Goal: Use online tool/utility: Utilize a website feature to perform a specific function

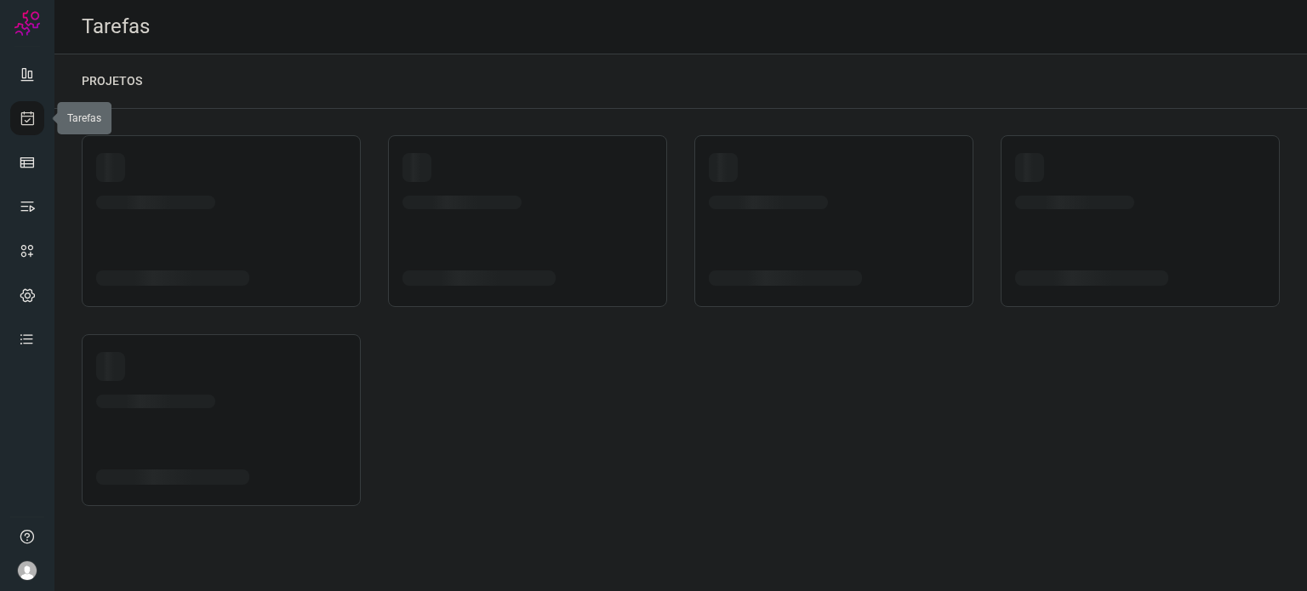
click at [25, 122] on icon at bounding box center [28, 118] width 18 height 17
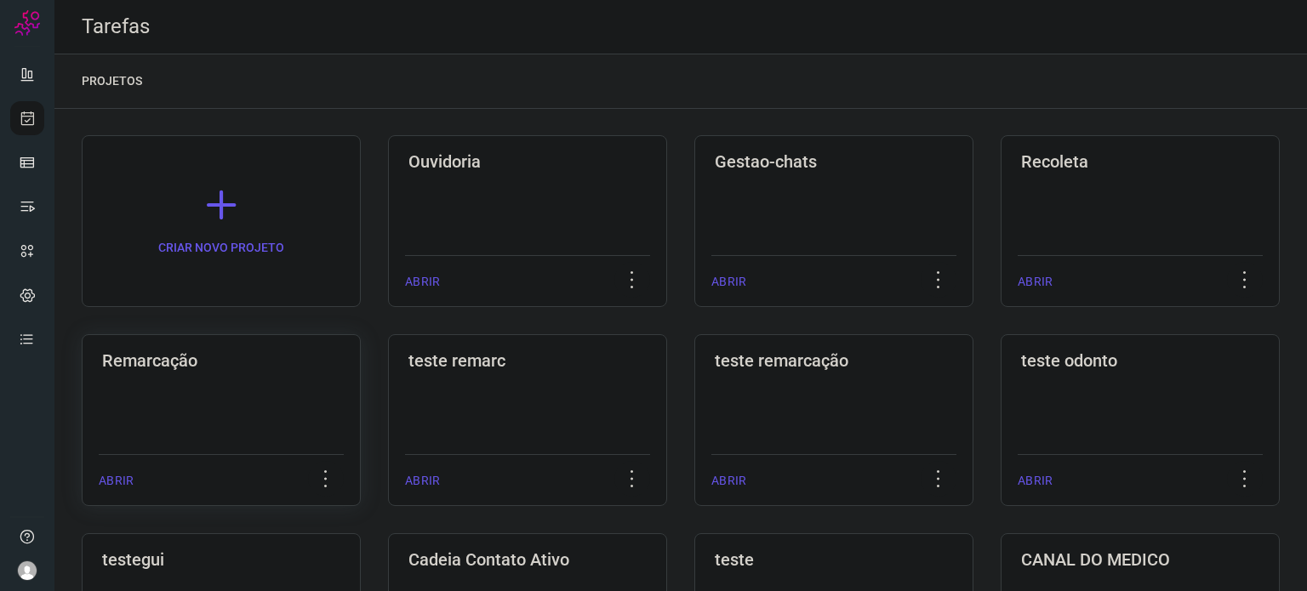
click at [388, 400] on div "Remarcação ABRIR" at bounding box center [527, 420] width 279 height 172
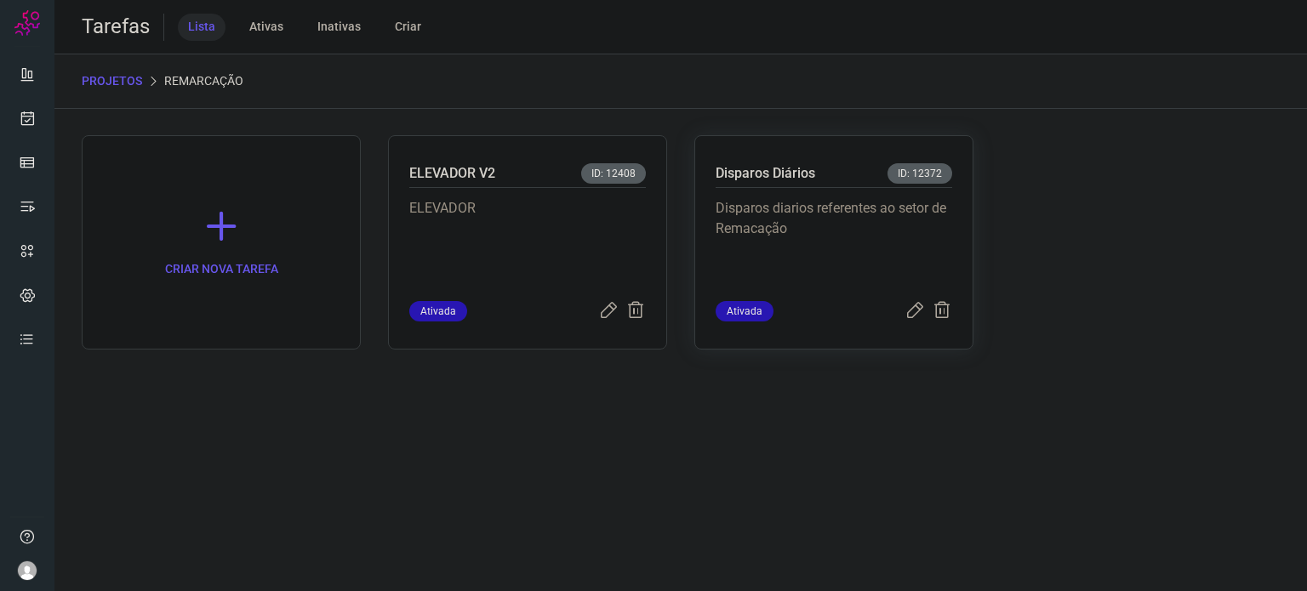
click at [873, 251] on p "Disparos diarios referentes ao setor de Remacação" at bounding box center [834, 240] width 237 height 85
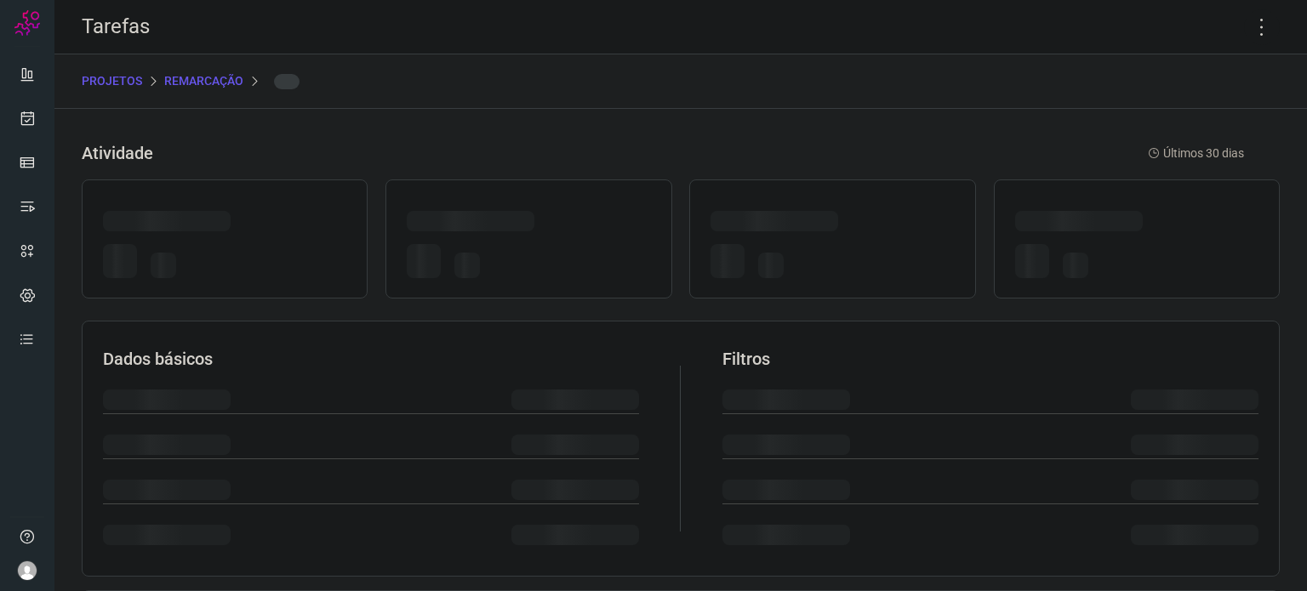
click at [872, 250] on div at bounding box center [832, 264] width 243 height 40
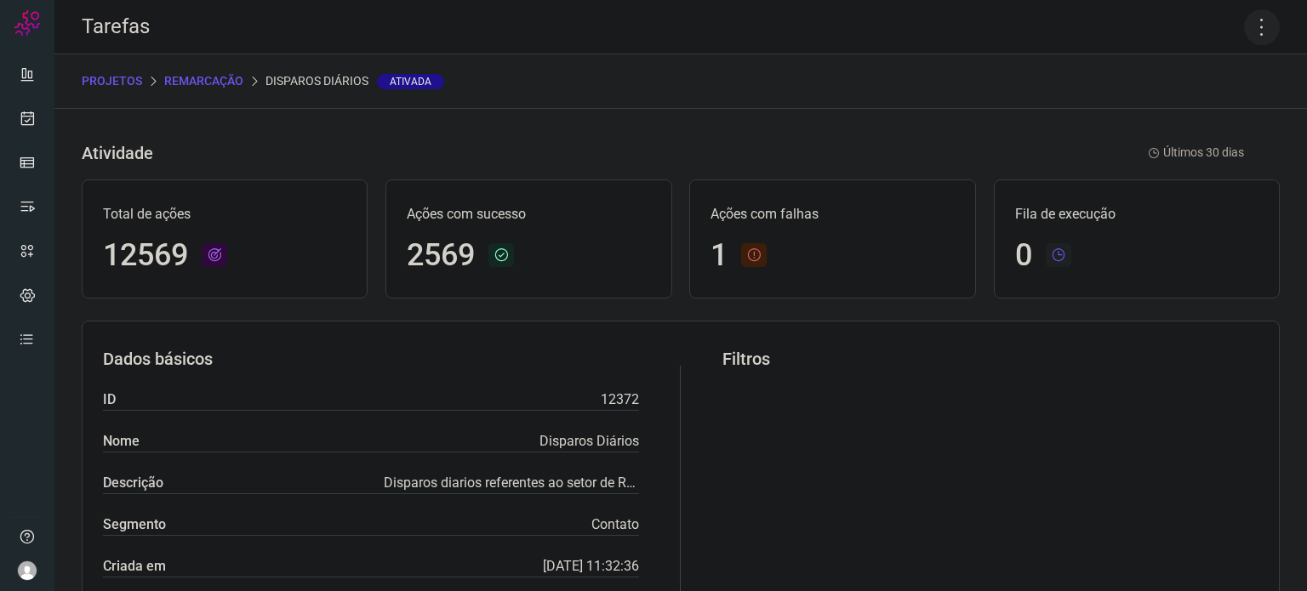
click at [1246, 24] on icon at bounding box center [1262, 27] width 36 height 36
click at [1219, 103] on li "Executar" at bounding box center [1188, 111] width 155 height 27
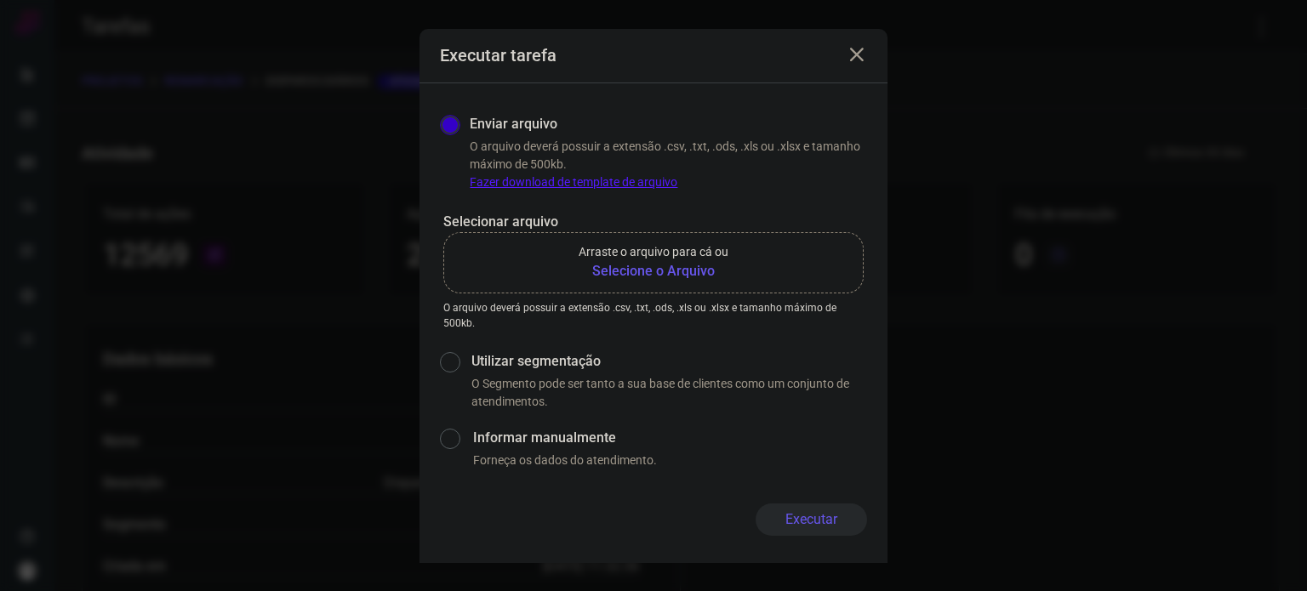
click at [605, 274] on b "Selecione o Arquivo" at bounding box center [654, 271] width 150 height 20
click at [0, 0] on input "Arraste o arquivo para cá ou Selecione o Arquivo" at bounding box center [0, 0] width 0 height 0
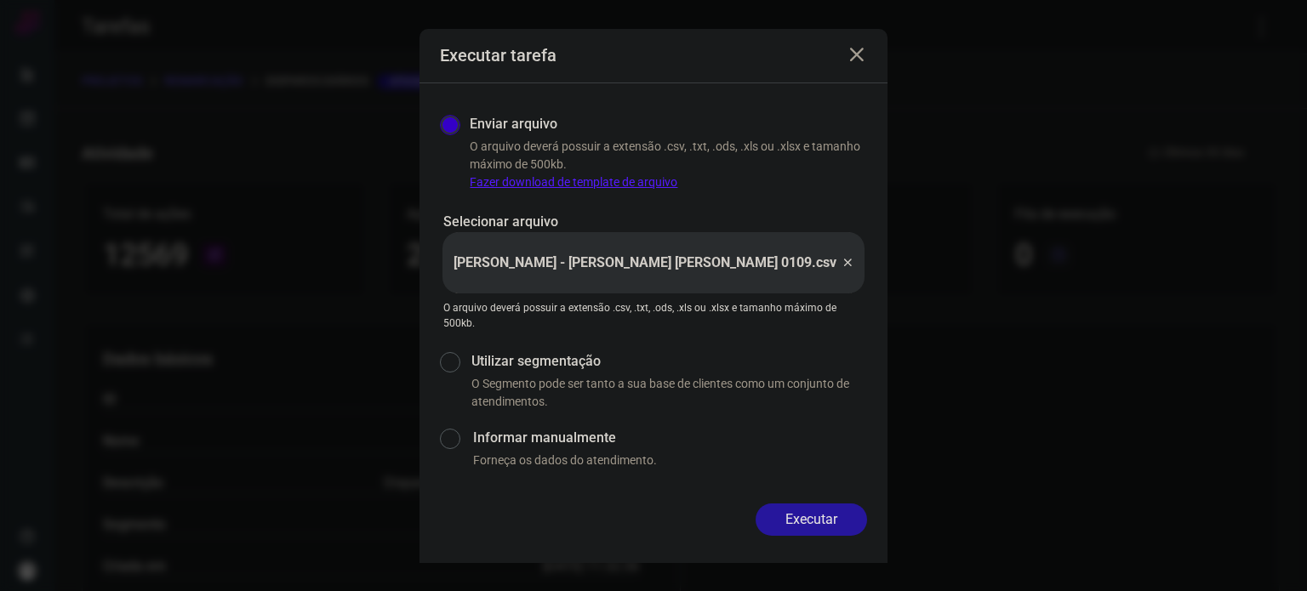
click at [834, 515] on button "Executar" at bounding box center [811, 520] width 111 height 32
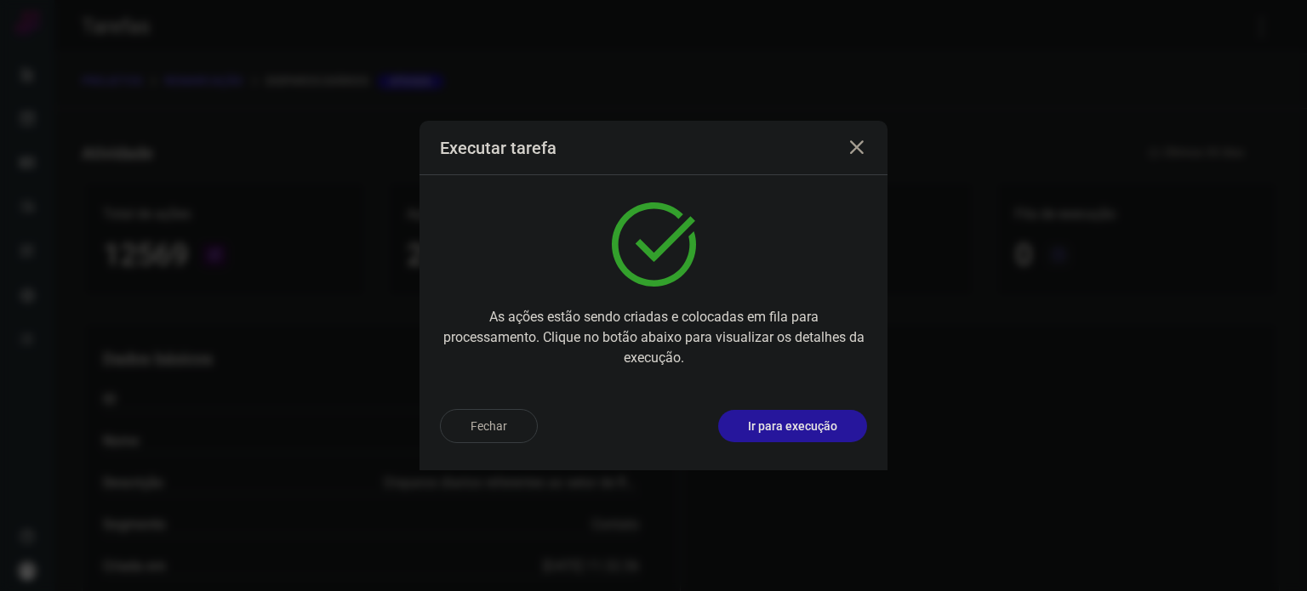
click at [804, 419] on p "Ir para execução" at bounding box center [792, 427] width 89 height 18
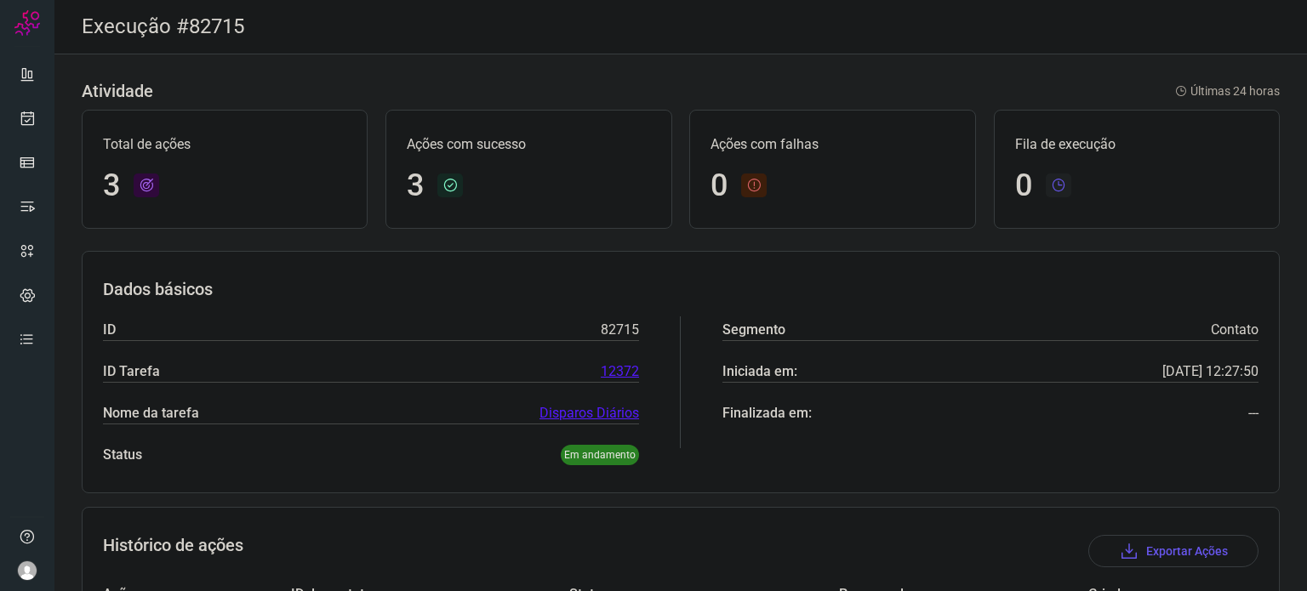
scroll to position [234, 0]
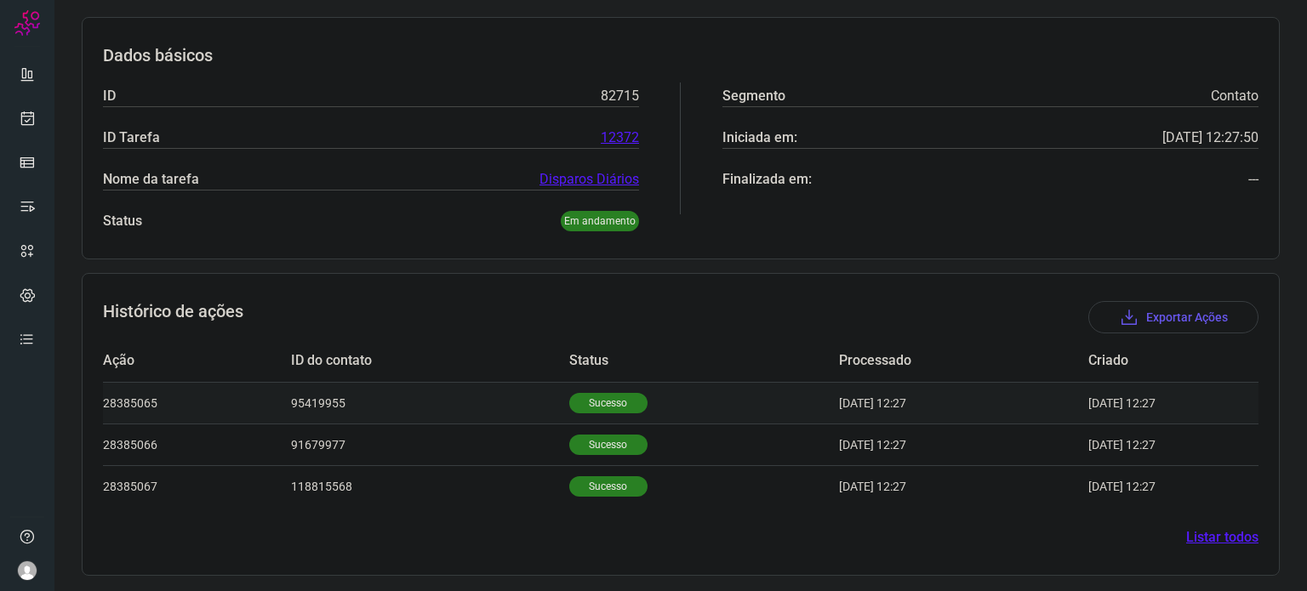
click at [603, 412] on td "Sucesso" at bounding box center [704, 403] width 270 height 42
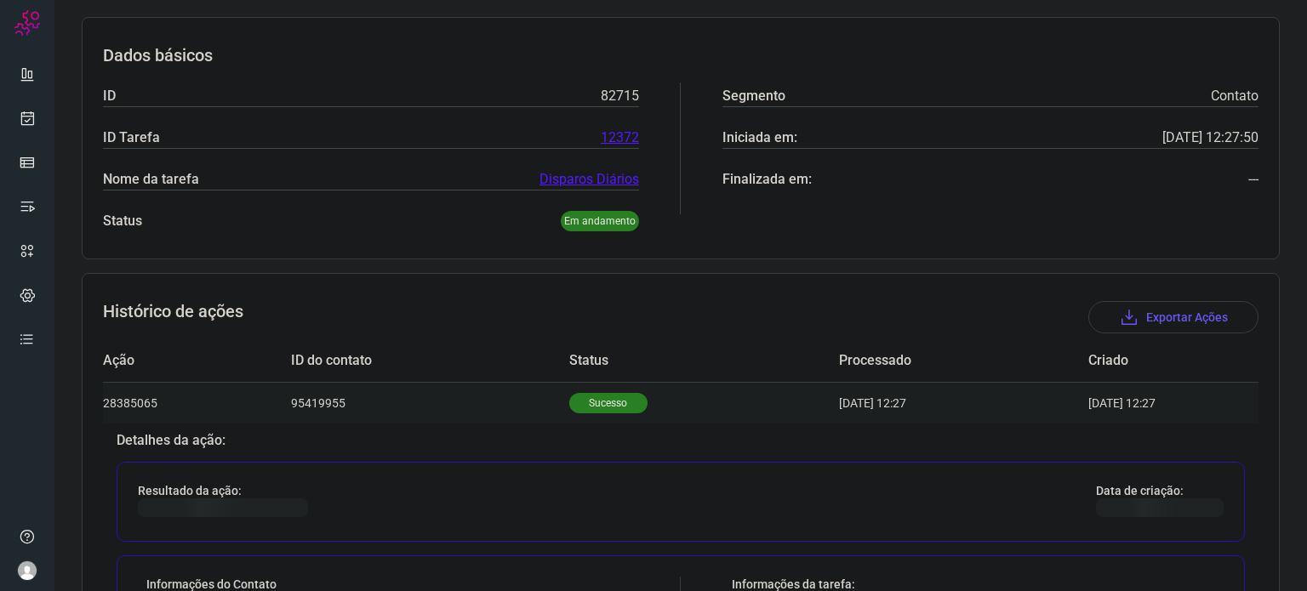
scroll to position [574, 0]
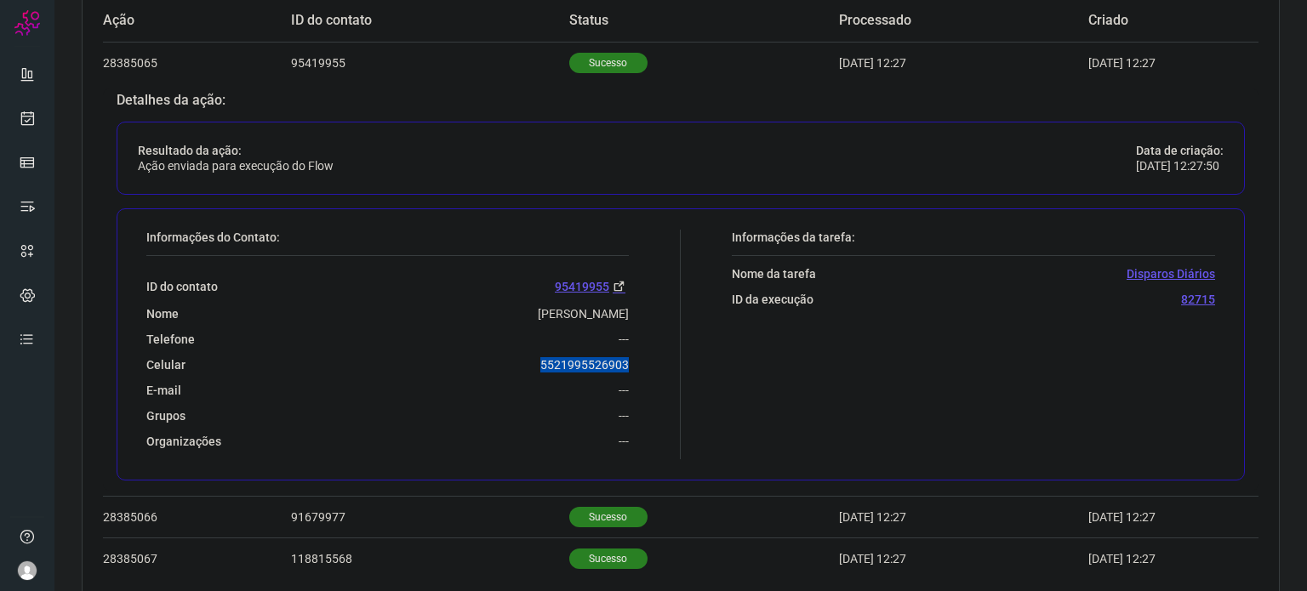
drag, startPoint x: 526, startPoint y: 363, endPoint x: 625, endPoint y: 352, distance: 99.3
click at [625, 352] on div "Informações do Contato: ID do contato 95419955 Nome MARIA Telefone --- Celular …" at bounding box center [409, 345] width 543 height 230
copy p "5521995526903"
click at [27, 113] on icon at bounding box center [28, 118] width 18 height 17
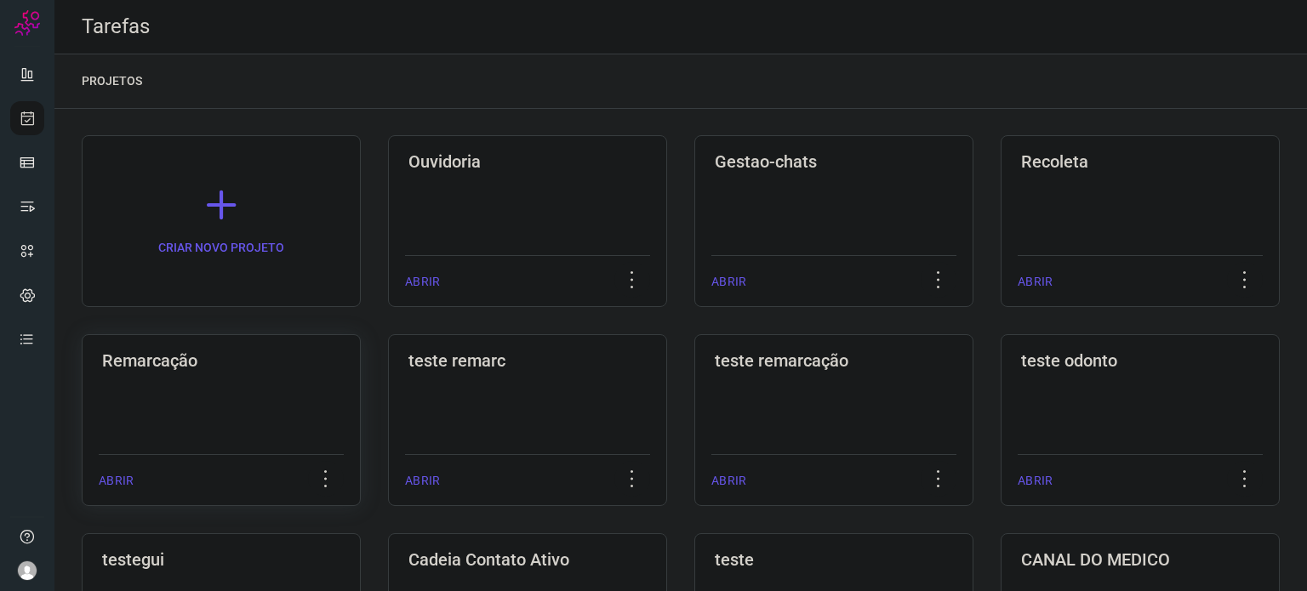
click at [388, 374] on div "Remarcação ABRIR" at bounding box center [527, 420] width 279 height 172
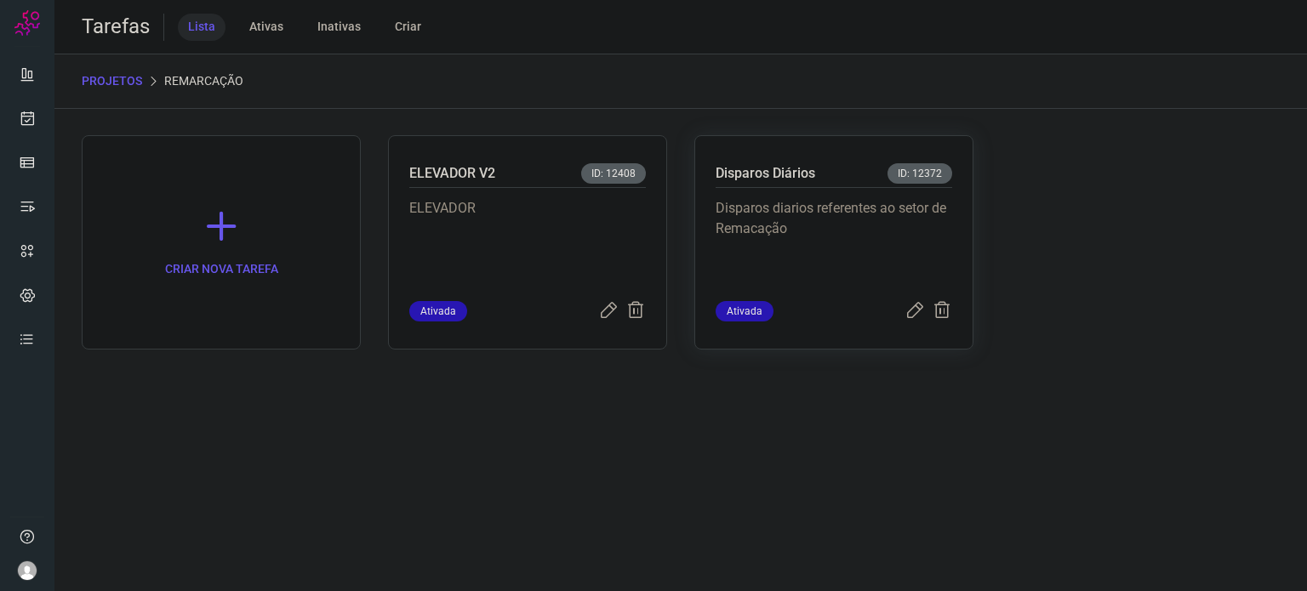
click at [869, 257] on p "Disparos diarios referentes ao setor de Remacação" at bounding box center [834, 240] width 237 height 85
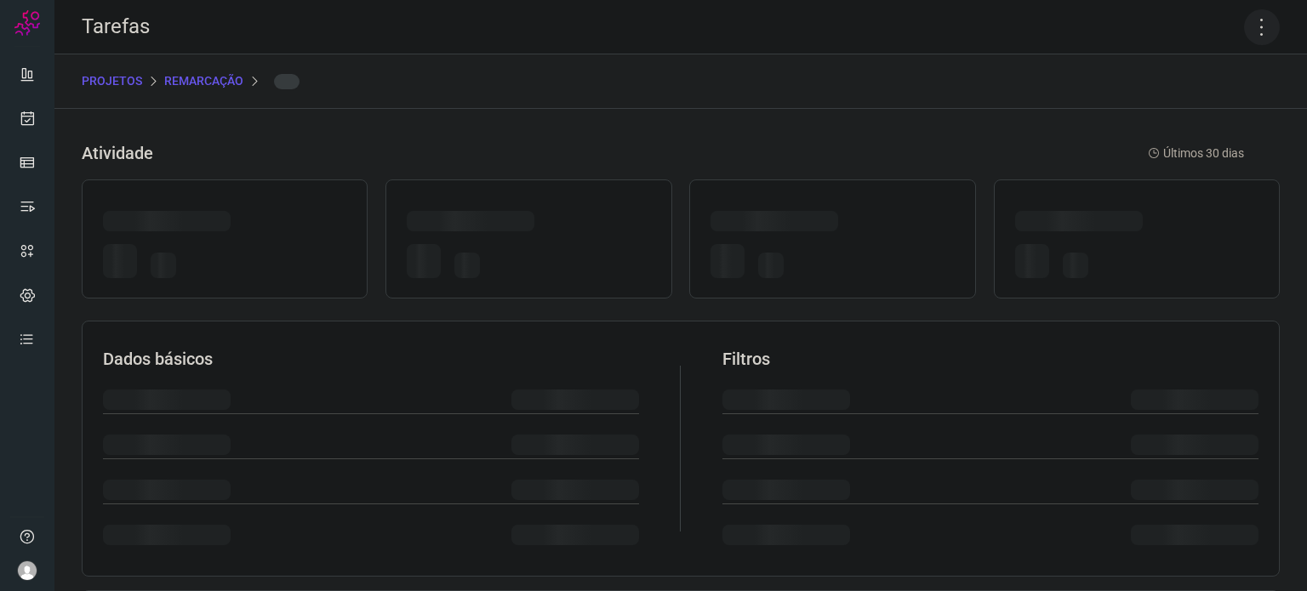
click at [1253, 29] on icon at bounding box center [1262, 27] width 36 height 36
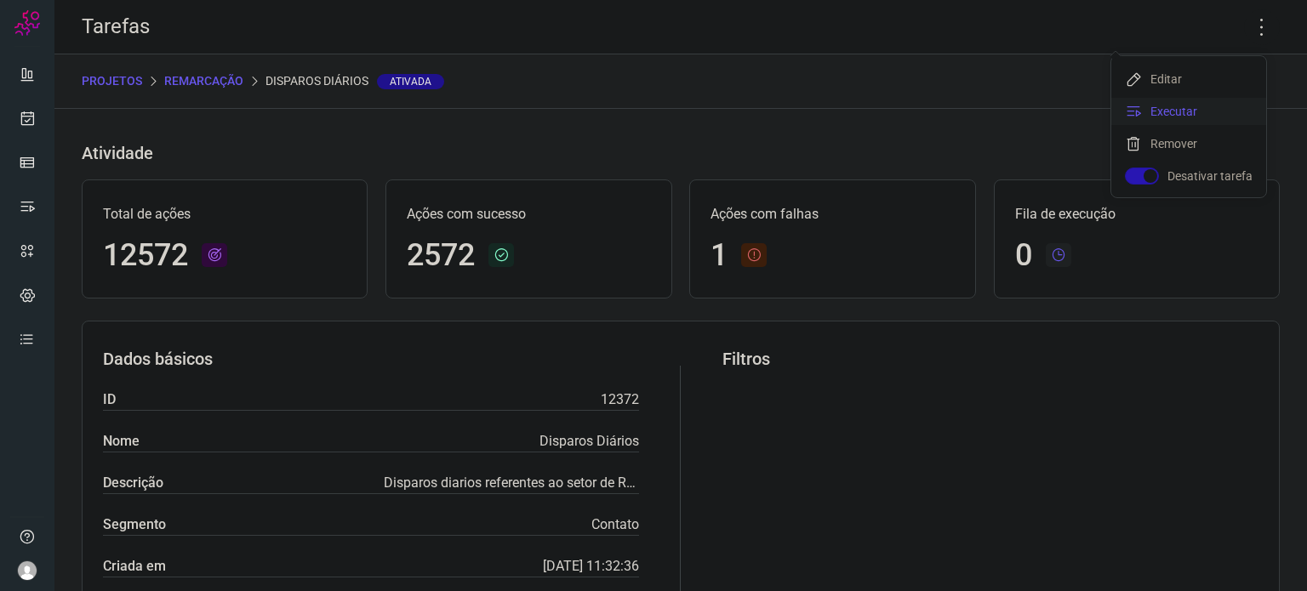
click at [1151, 115] on li "Executar" at bounding box center [1188, 111] width 155 height 27
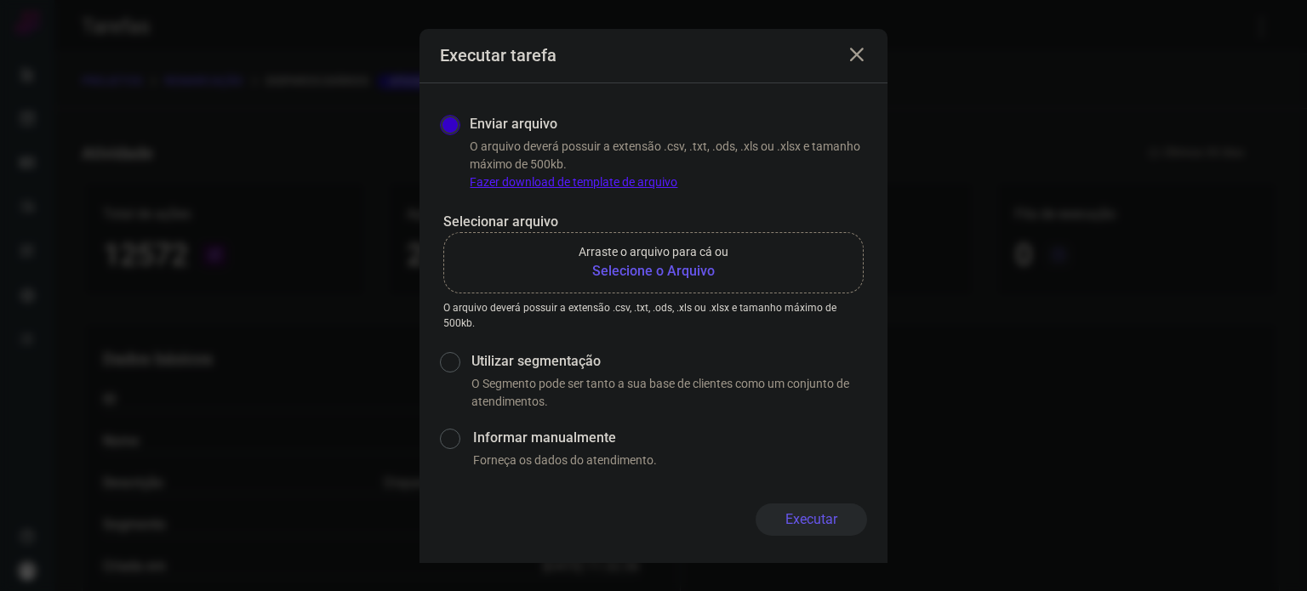
click at [607, 268] on b "Selecione o Arquivo" at bounding box center [654, 271] width 150 height 20
click at [0, 0] on input "Arraste o arquivo para cá ou Selecione o Arquivo" at bounding box center [0, 0] width 0 height 0
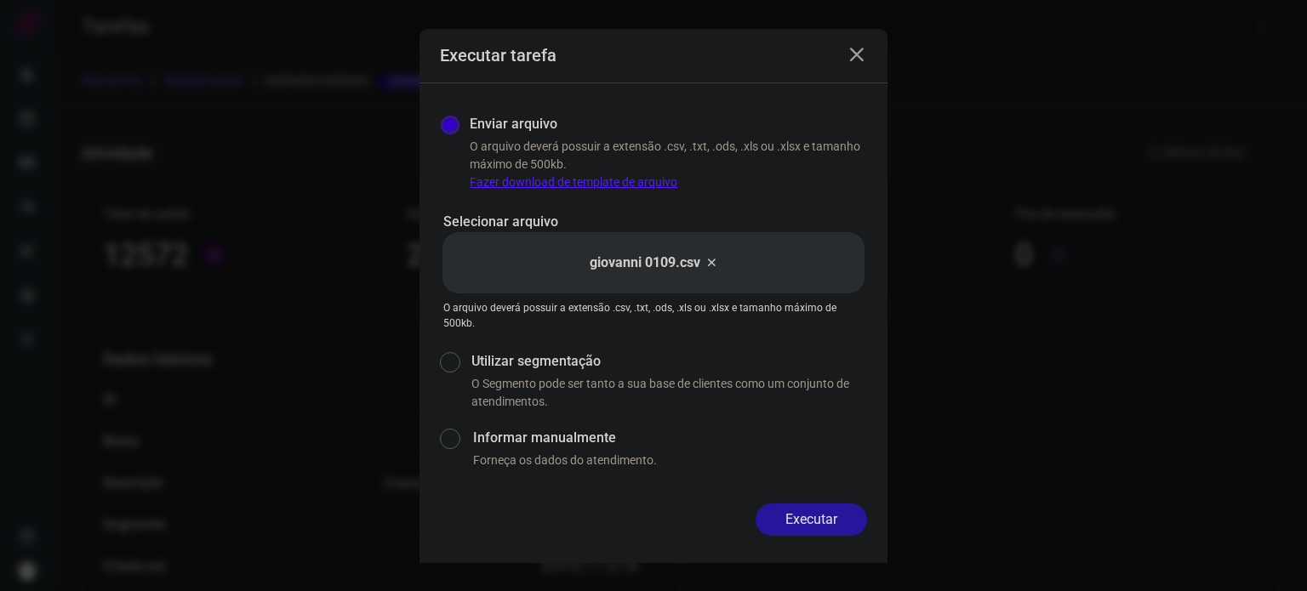
click at [781, 514] on button "Executar" at bounding box center [811, 520] width 111 height 32
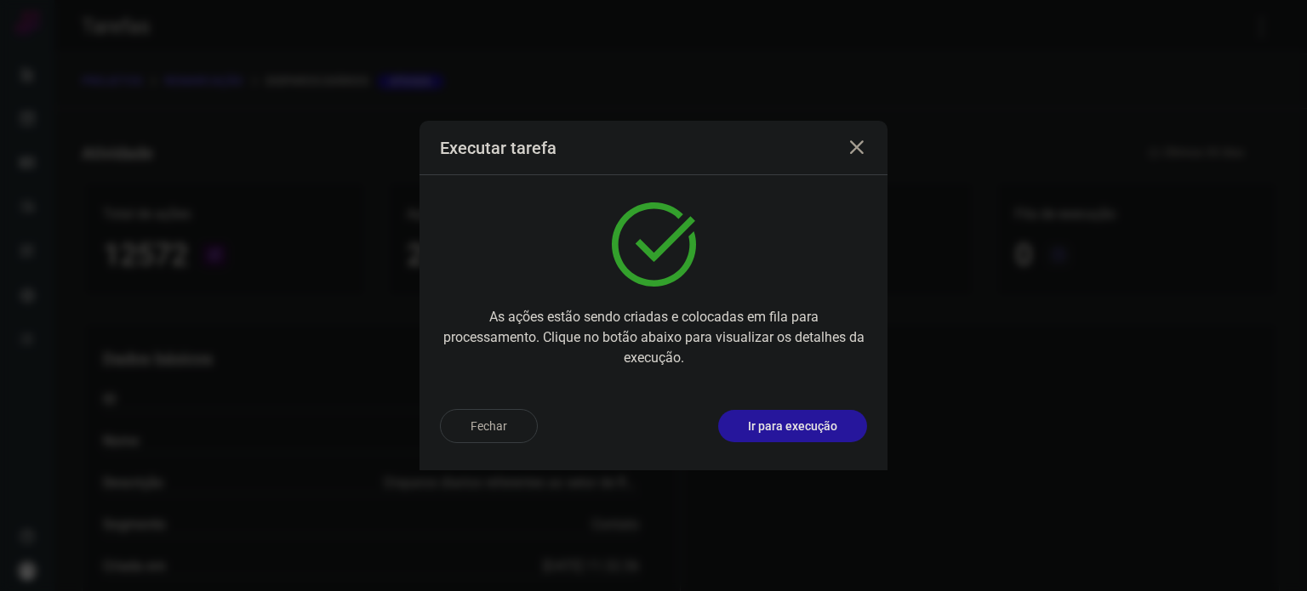
click at [775, 428] on p "Ir para execução" at bounding box center [792, 427] width 89 height 18
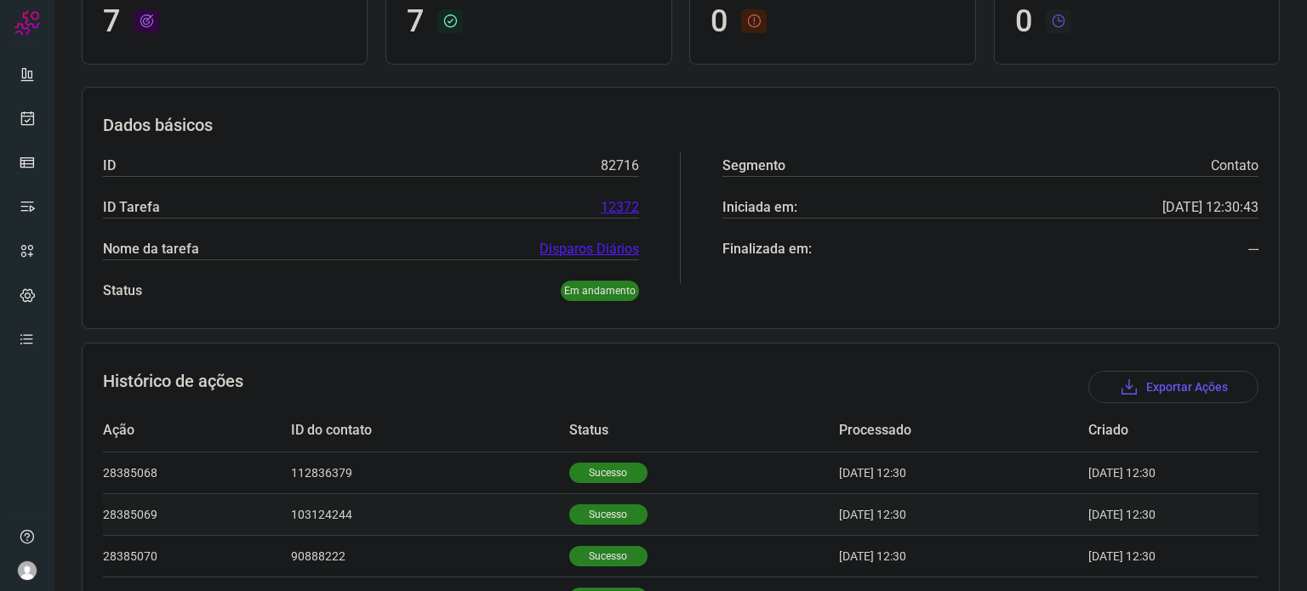
scroll to position [401, 0]
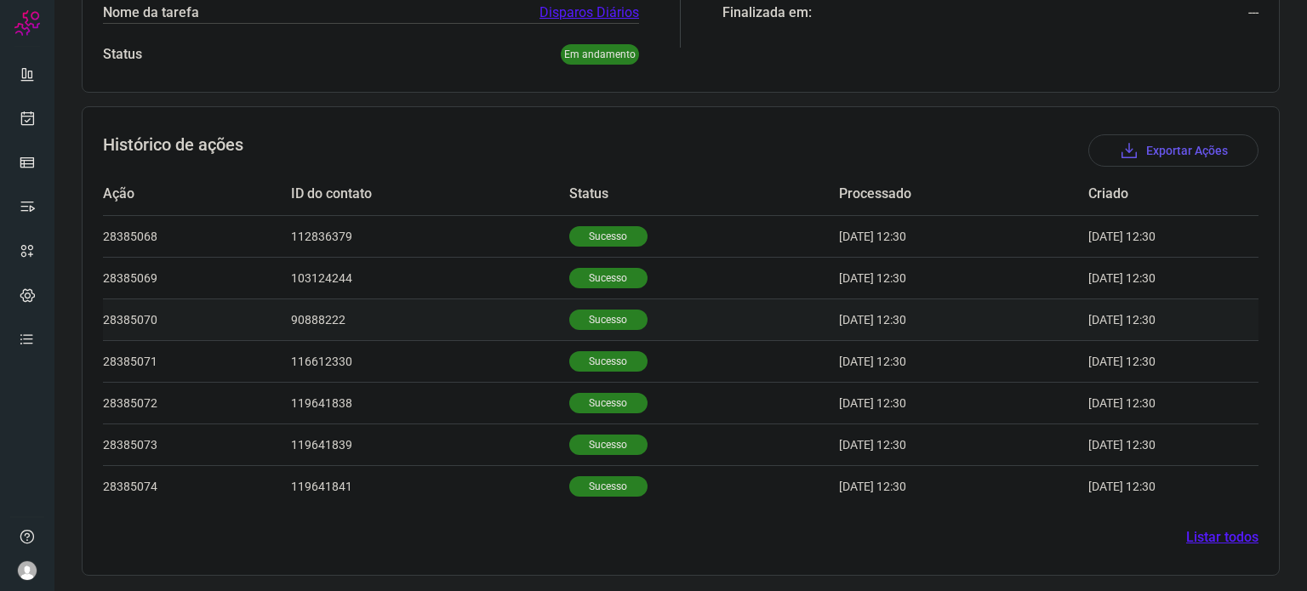
click at [612, 328] on p "Sucesso" at bounding box center [608, 320] width 78 height 20
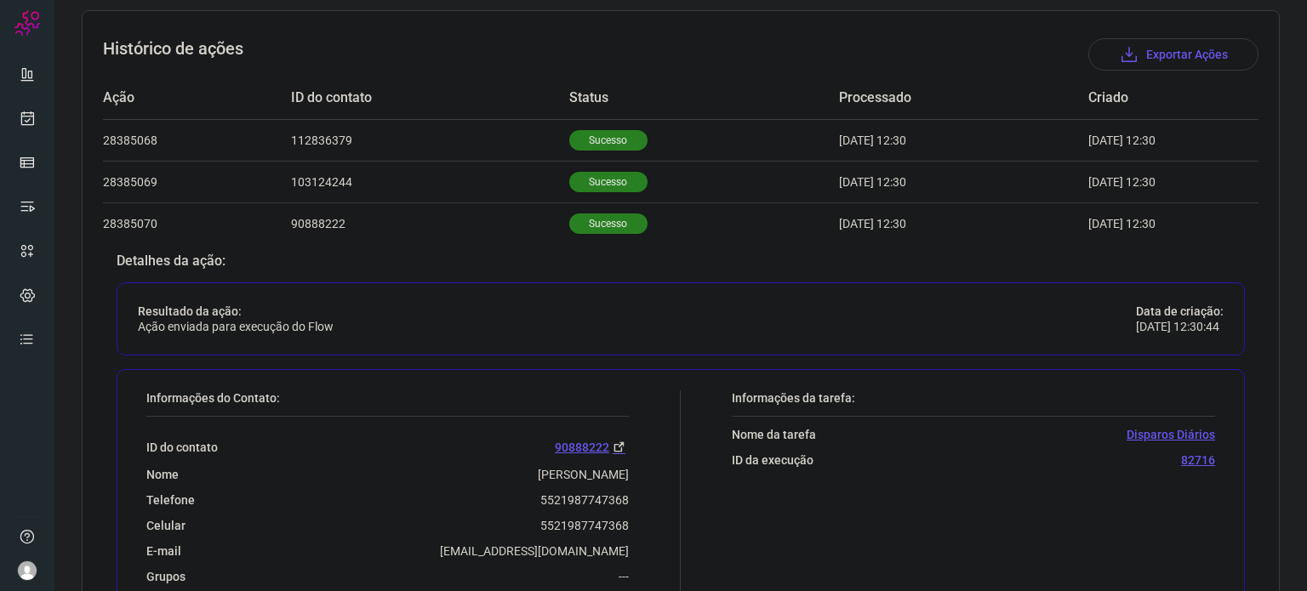
scroll to position [571, 0]
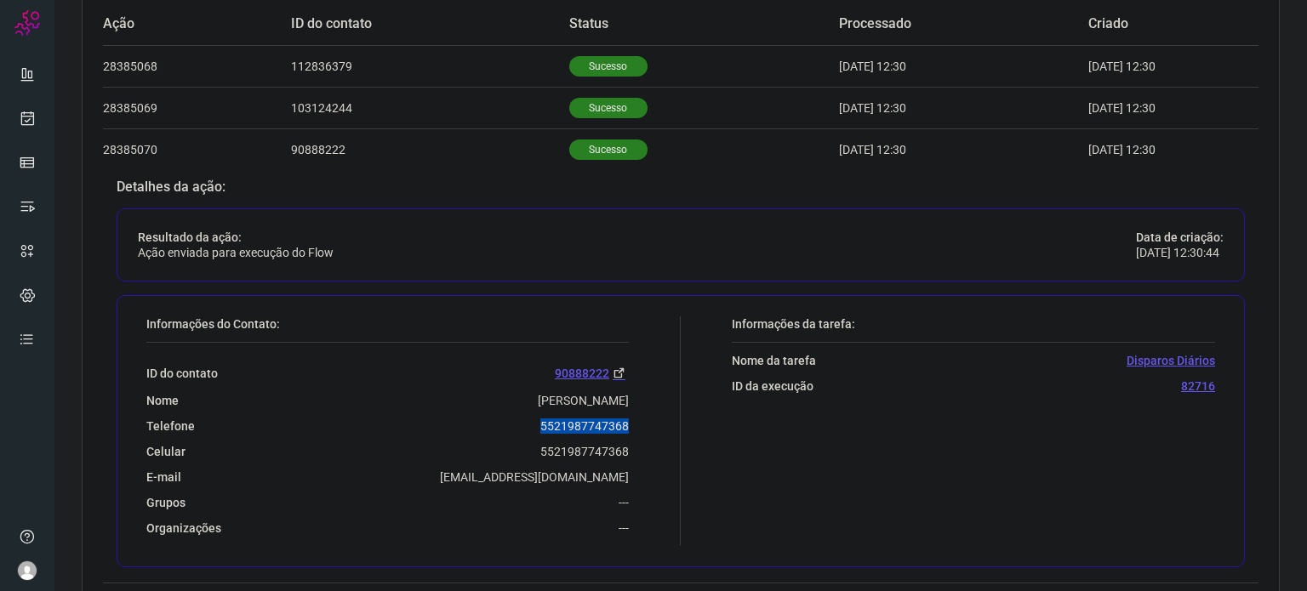
drag, startPoint x: 509, startPoint y: 422, endPoint x: 644, endPoint y: 417, distance: 135.4
click at [644, 417] on div "Informações do Contato: ID do contato 90888222 Nome [PERSON_NAME] Telefone 5521…" at bounding box center [409, 432] width 543 height 230
copy p "5521987747368"
